Goal: Check status: Check status

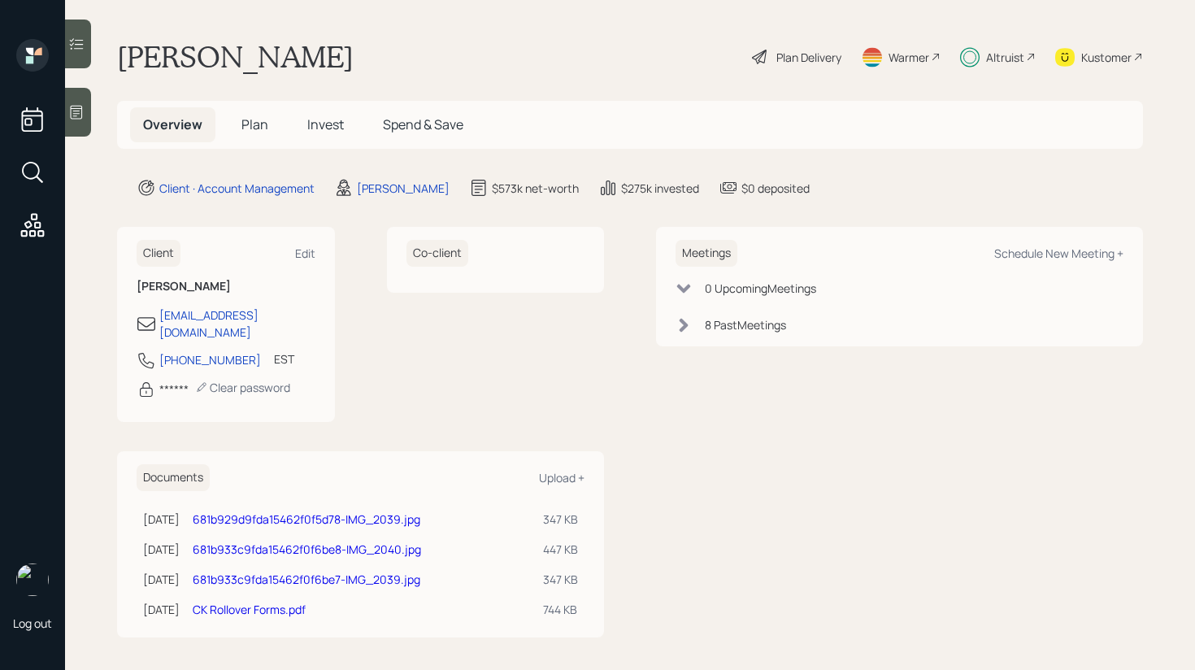
click at [72, 55] on div at bounding box center [78, 44] width 26 height 49
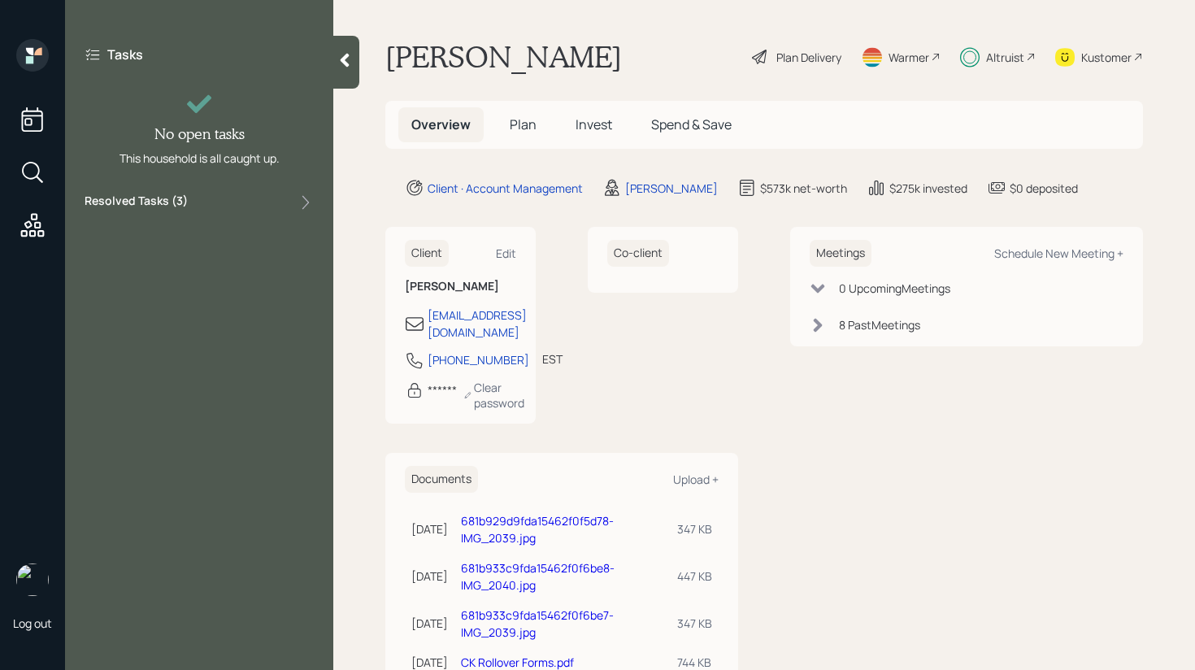
click at [206, 196] on div "Resolved Tasks ( 3 )" at bounding box center [199, 203] width 229 height 20
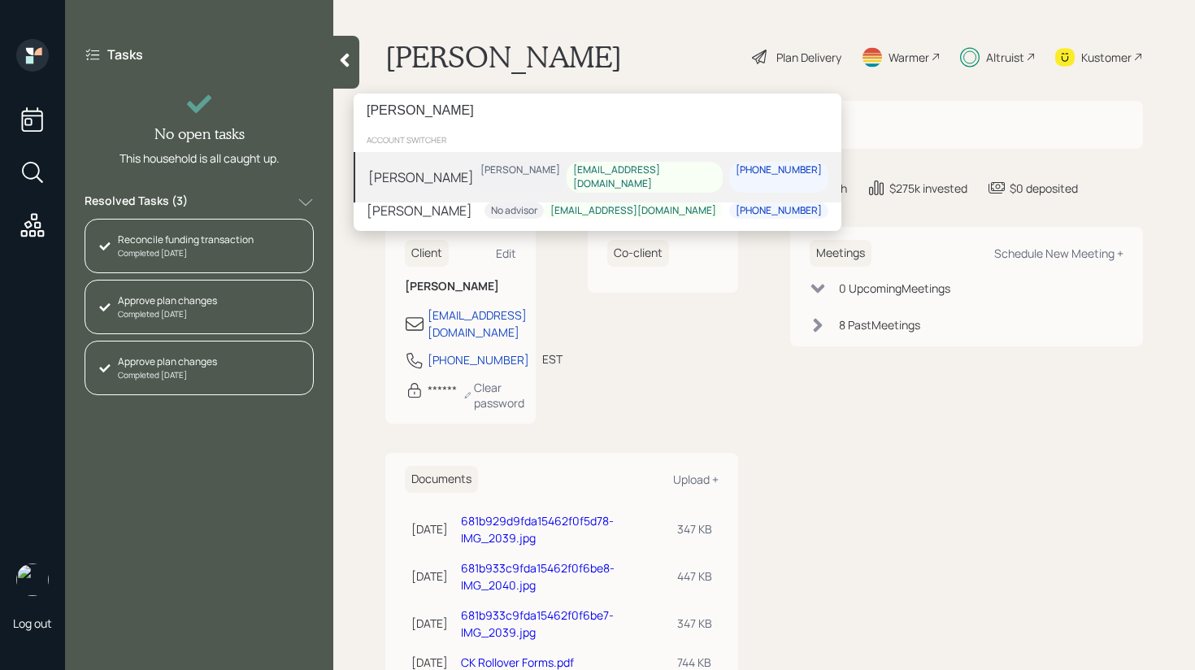
type input "[PERSON_NAME]"
click at [434, 180] on div "[PERSON_NAME] [PERSON_NAME] [EMAIL_ADDRESS][DOMAIN_NAME] [PHONE_NUMBER]" at bounding box center [598, 177] width 488 height 50
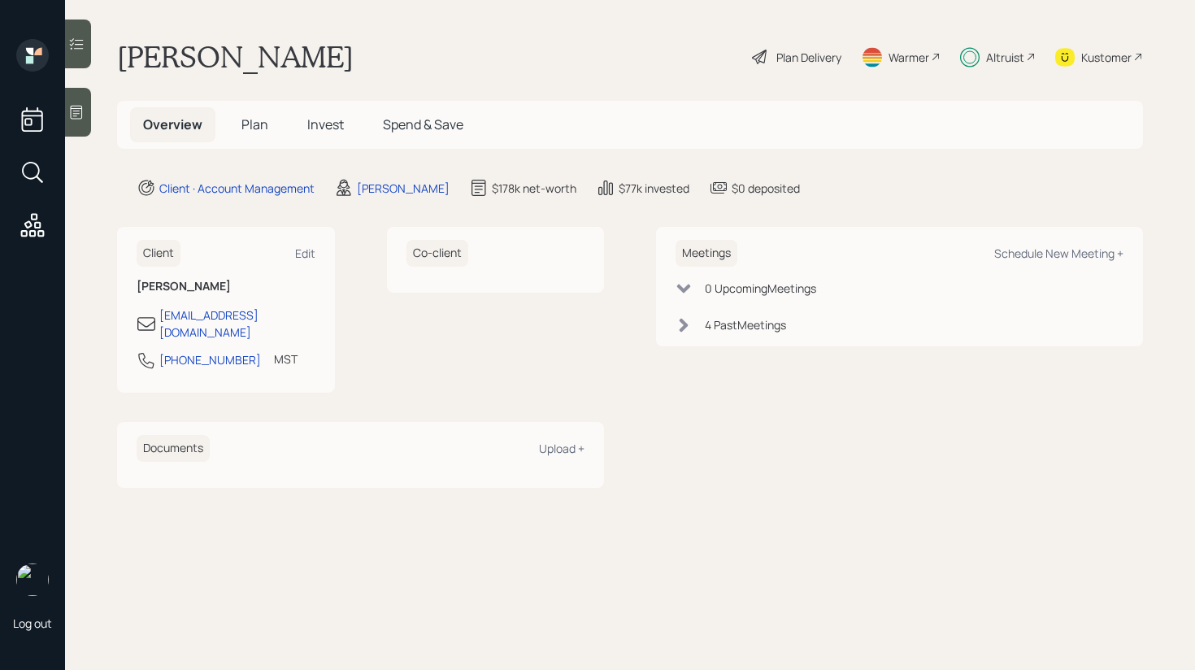
click at [336, 131] on span "Invest" at bounding box center [325, 124] width 37 height 18
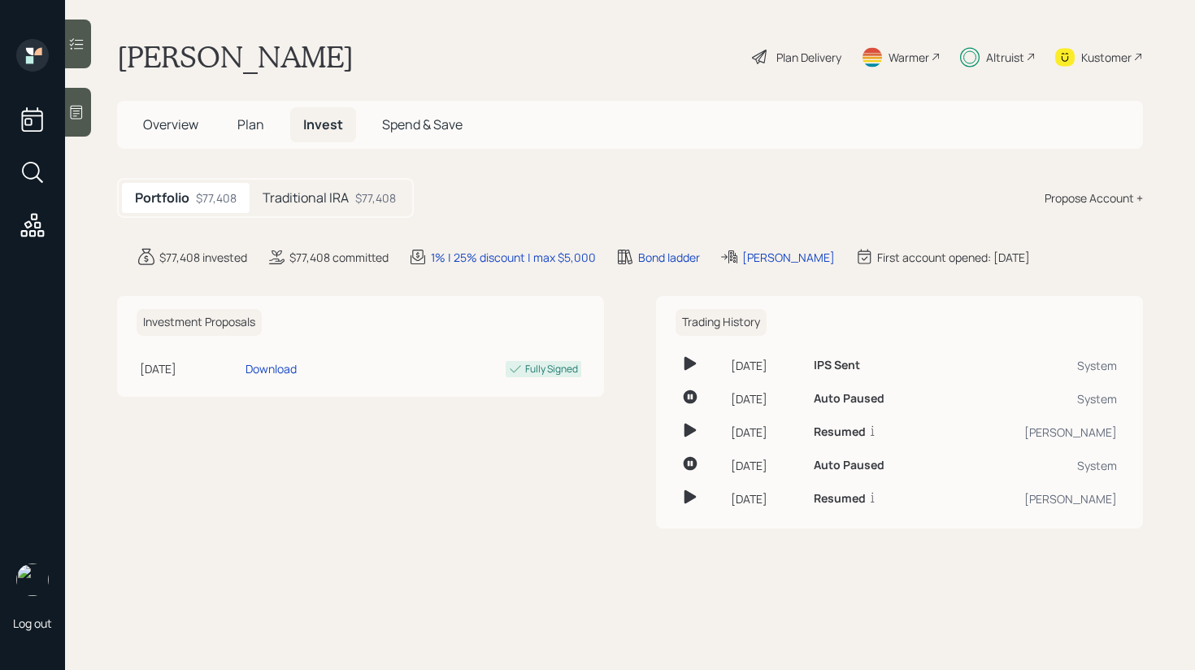
click at [359, 204] on div "$77,408" at bounding box center [375, 197] width 41 height 17
